Goal: Find specific page/section: Find specific page/section

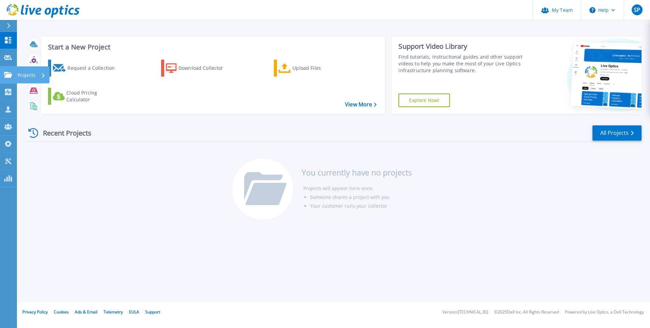
click at [24, 75] on p "Projects" at bounding box center [27, 75] width 18 height 18
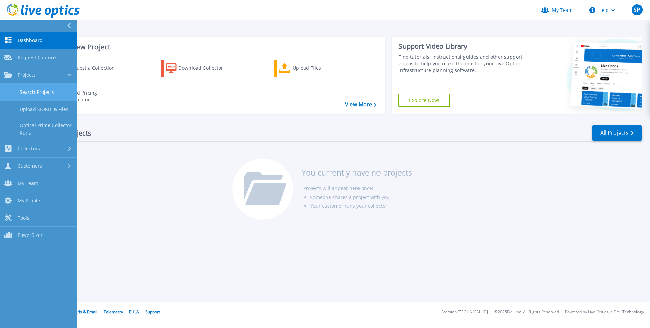
click at [25, 94] on link "Search Projects" at bounding box center [38, 92] width 77 height 17
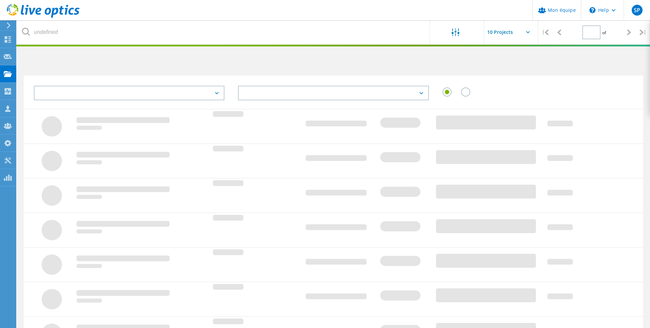
type input "1"
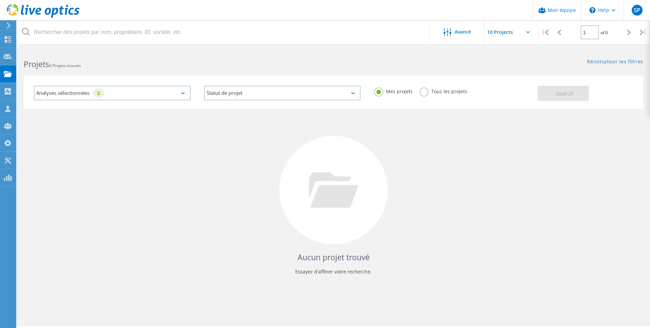
drag, startPoint x: 423, startPoint y: 92, endPoint x: 417, endPoint y: 98, distance: 8.4
click at [423, 92] on label "Tous les projets" at bounding box center [443, 90] width 48 height 6
click at [0, 0] on input "Tous les projets" at bounding box center [0, 0] width 0 height 0
click at [557, 94] on span "Search" at bounding box center [565, 93] width 18 height 7
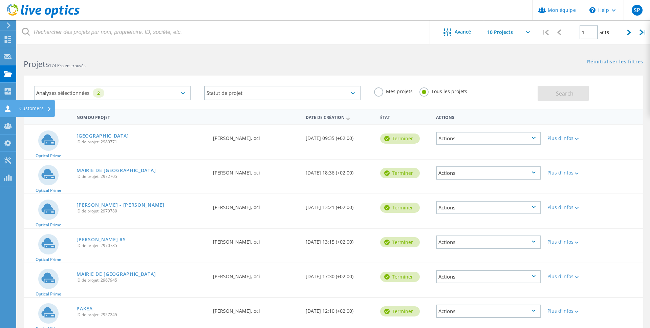
click at [26, 108] on div "Customers" at bounding box center [35, 108] width 32 height 5
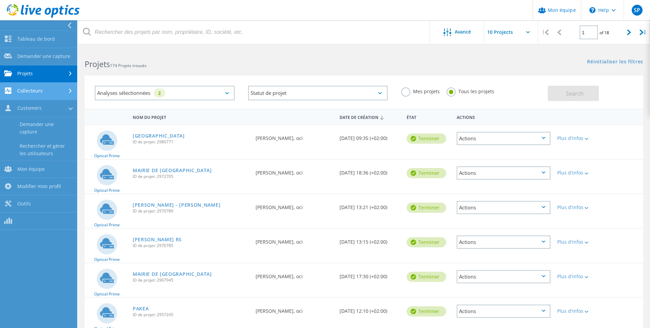
click at [33, 89] on link "Collecteurs" at bounding box center [38, 91] width 77 height 17
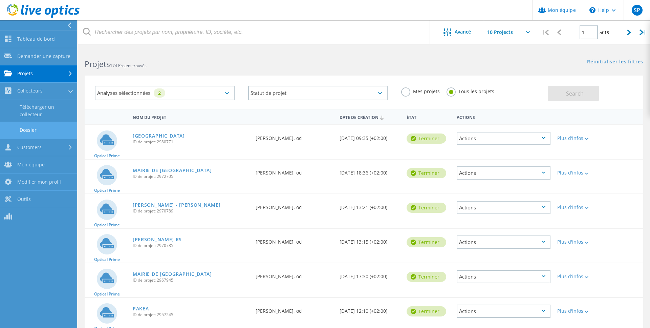
click at [26, 128] on link "Dossier" at bounding box center [38, 129] width 77 height 17
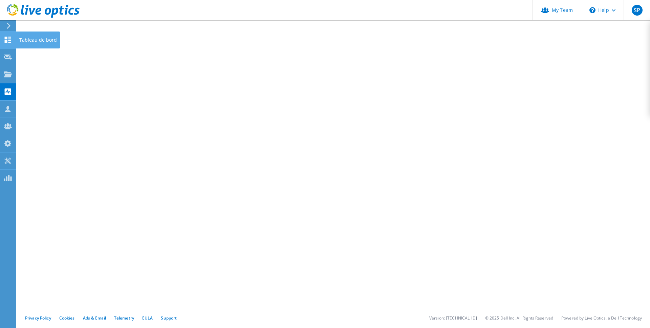
click at [31, 41] on div "Tableau de bord" at bounding box center [38, 39] width 44 height 17
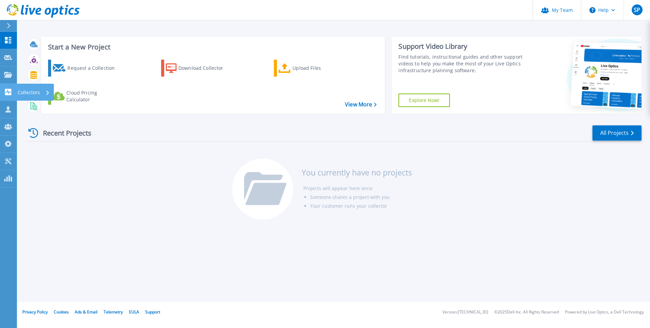
click at [25, 94] on p "Collectors" at bounding box center [29, 93] width 22 height 18
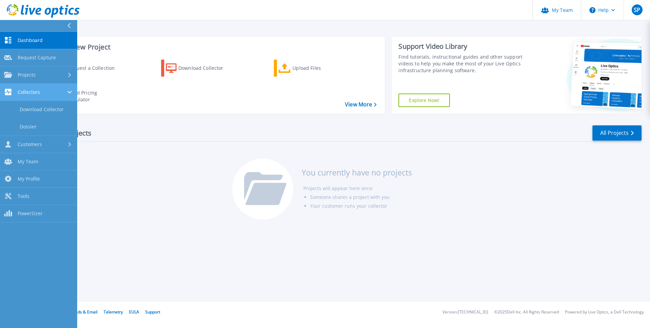
click at [30, 93] on span "Collectors" at bounding box center [29, 92] width 22 height 6
click at [28, 128] on link "Dossier" at bounding box center [38, 126] width 77 height 17
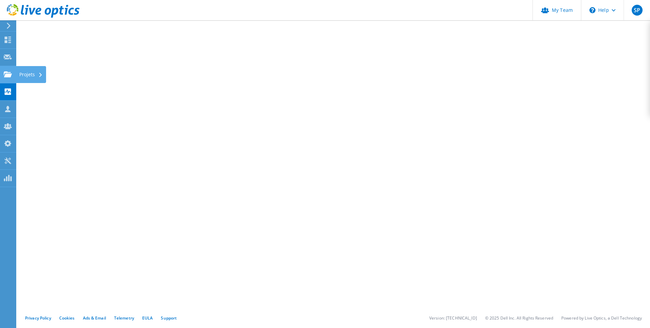
click at [31, 75] on div "Projets" at bounding box center [31, 74] width 30 height 17
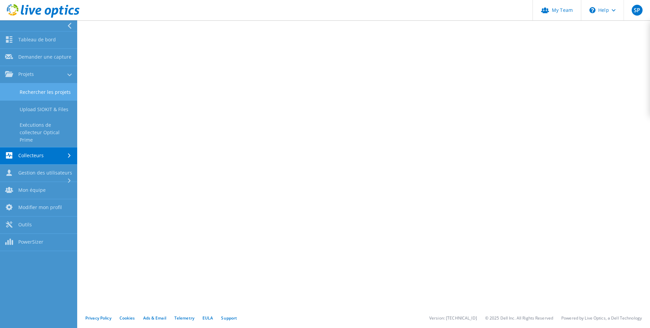
click at [34, 92] on link "Rechercher les projets" at bounding box center [38, 91] width 77 height 17
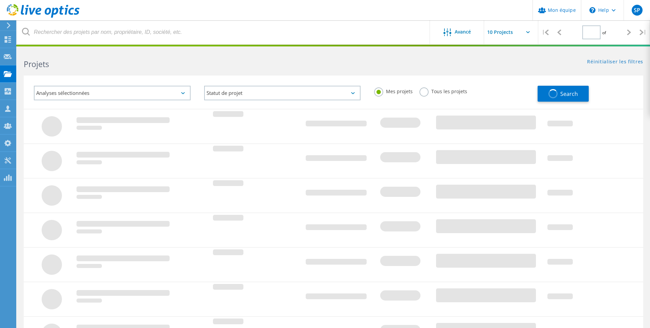
type input "1"
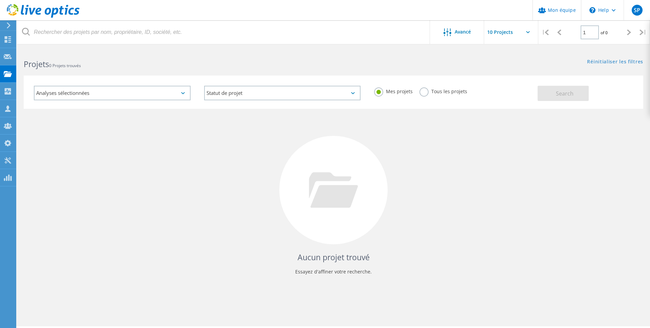
click at [134, 91] on div "Analyses sélectionnées" at bounding box center [112, 93] width 157 height 15
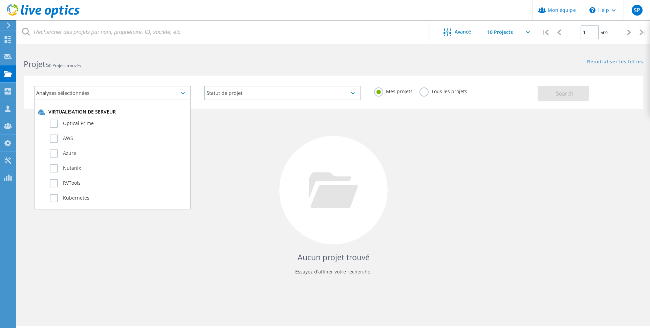
click at [429, 92] on label "Tous les projets" at bounding box center [443, 90] width 48 height 6
click at [0, 0] on input "Tous les projets" at bounding box center [0, 0] width 0 height 0
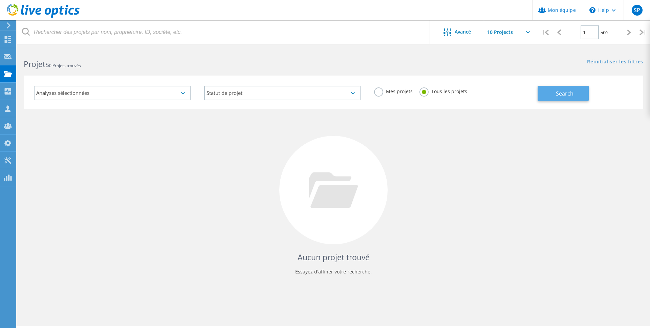
click at [564, 92] on span "Search" at bounding box center [565, 93] width 18 height 7
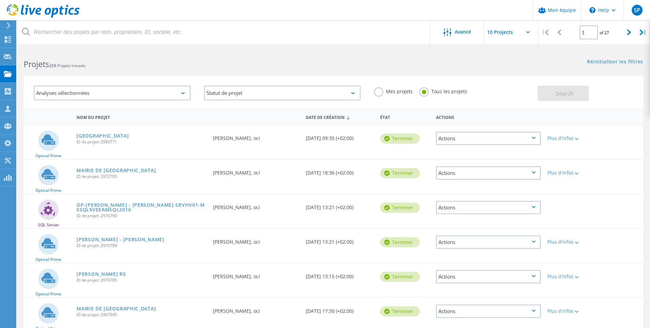
click at [349, 119] on use at bounding box center [347, 117] width 3 height 4
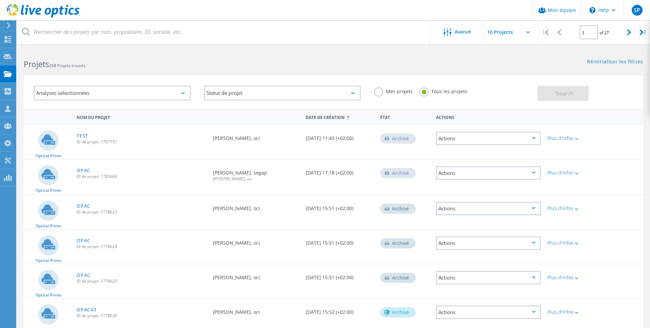
click at [349, 119] on use at bounding box center [347, 117] width 3 height 4
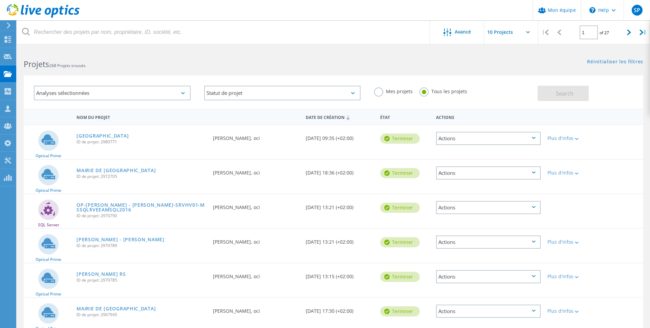
click at [142, 95] on div "Analyses sélectionnées" at bounding box center [112, 93] width 157 height 15
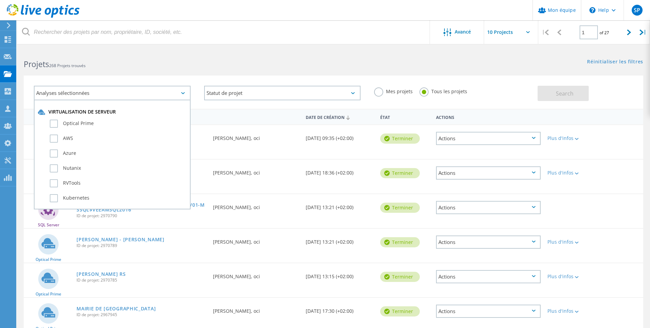
click at [142, 95] on div "Analyses sélectionnées" at bounding box center [112, 93] width 157 height 15
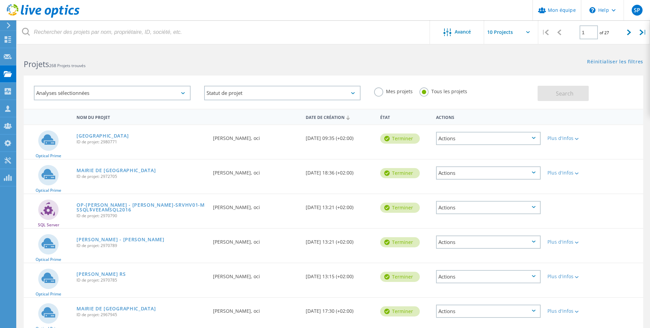
scroll to position [3, 0]
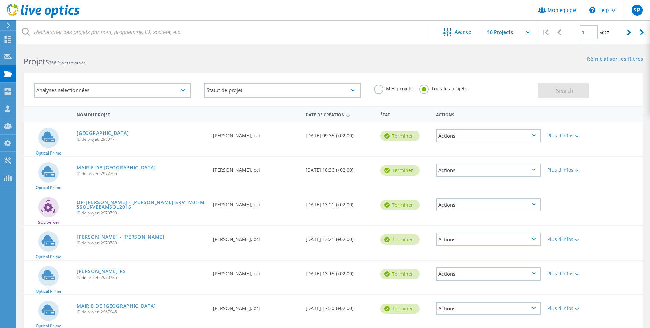
click at [504, 35] on input "text" at bounding box center [518, 32] width 68 height 24
click at [232, 59] on h2 "Projets 268 Projets trouvés" at bounding box center [175, 61] width 303 height 11
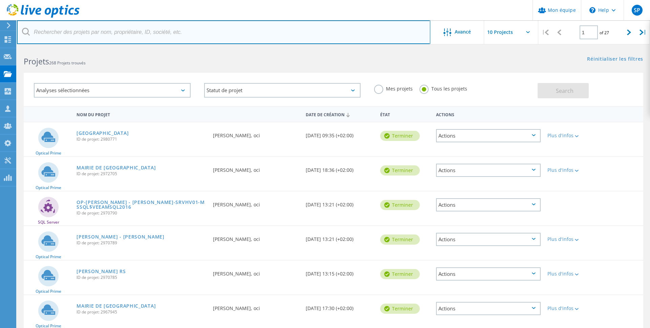
click at [111, 33] on input "text" at bounding box center [223, 32] width 413 height 24
type input "pillaud"
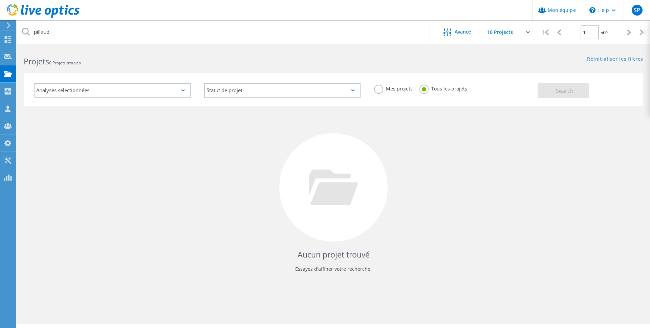
click at [123, 125] on div "Aucun projet trouvé Essayez d'affiner votre recherche." at bounding box center [333, 193] width 619 height 175
click at [269, 211] on div "Aucun projet trouvé Essayez d'affiner votre recherche." at bounding box center [333, 193] width 619 height 175
click at [36, 37] on div "Tableau de bord" at bounding box center [38, 39] width 38 height 5
